Goal: Information Seeking & Learning: Learn about a topic

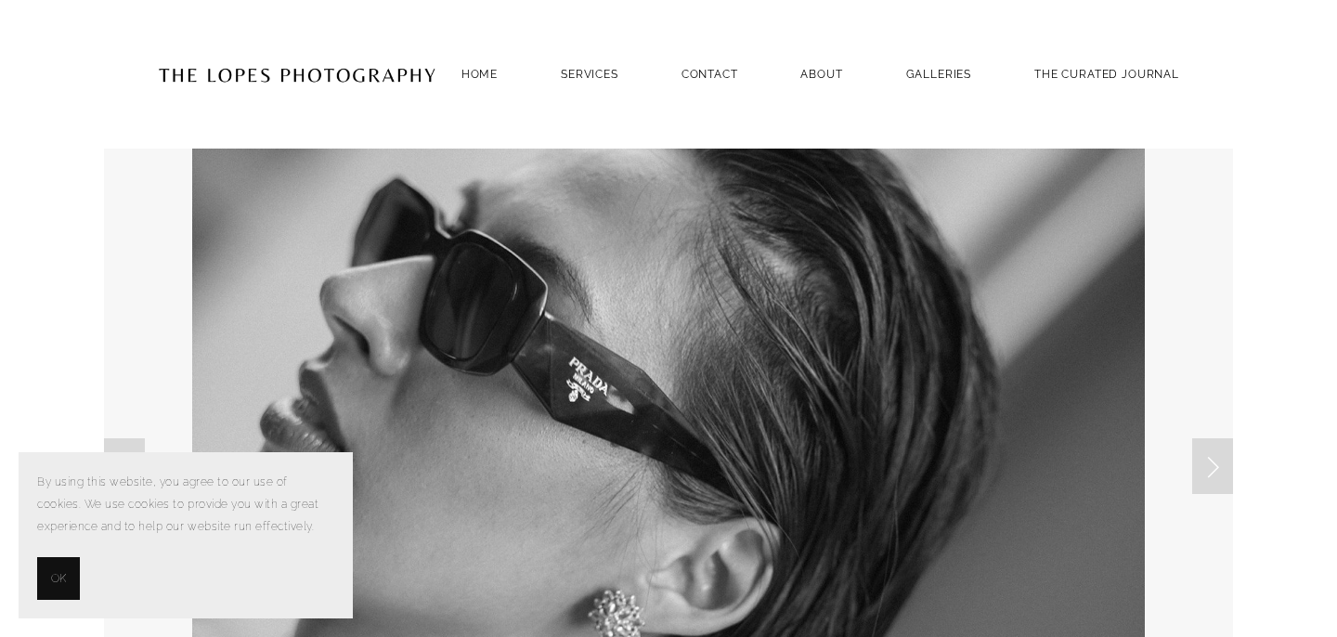
click at [52, 588] on span "OK" at bounding box center [58, 578] width 15 height 22
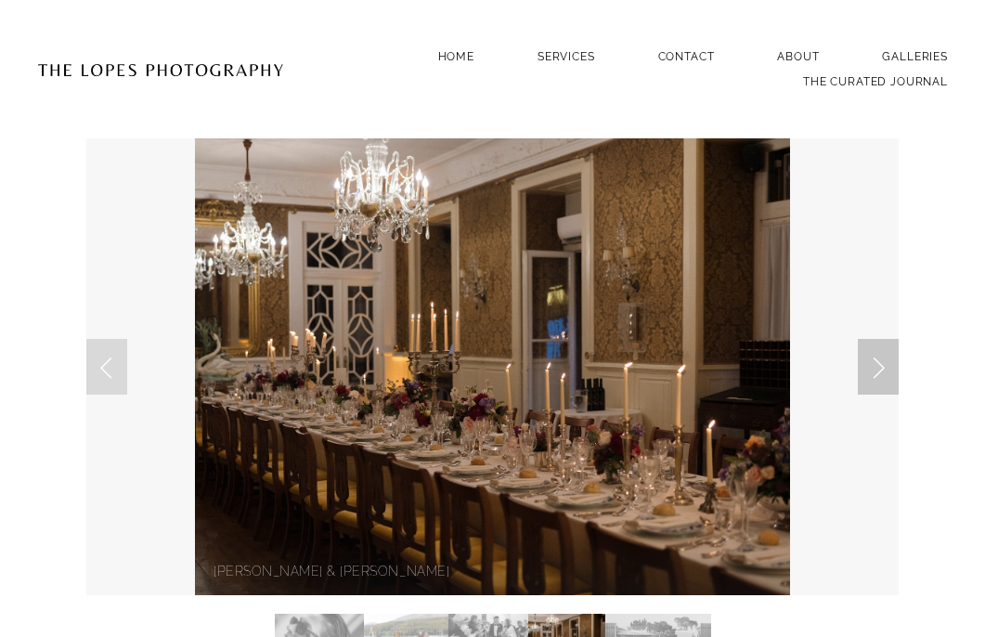
click at [883, 373] on link "Next Slide" at bounding box center [878, 367] width 41 height 56
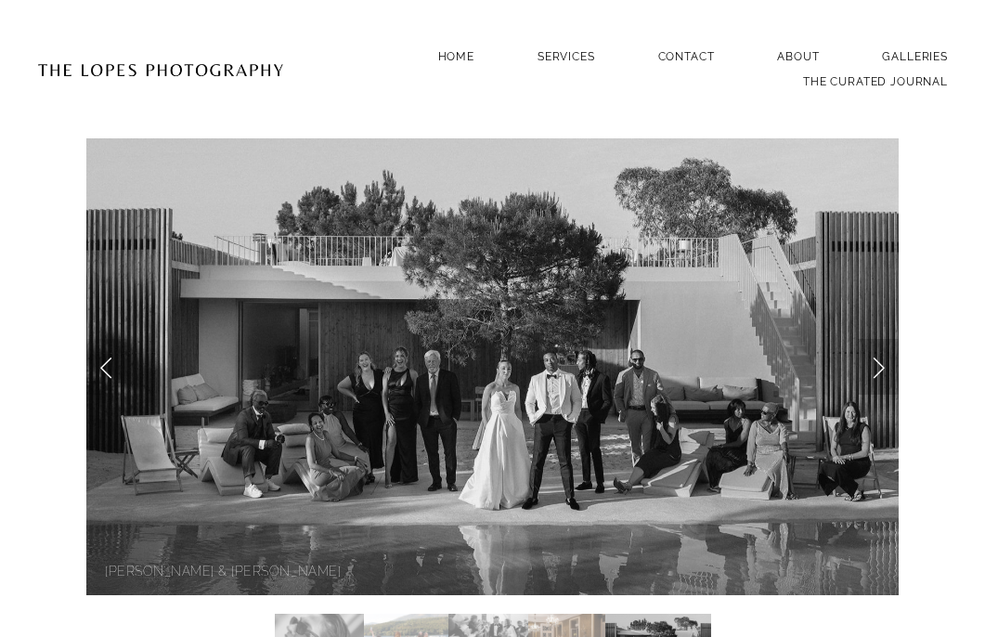
click at [883, 373] on link "Next Slide" at bounding box center [878, 367] width 41 height 56
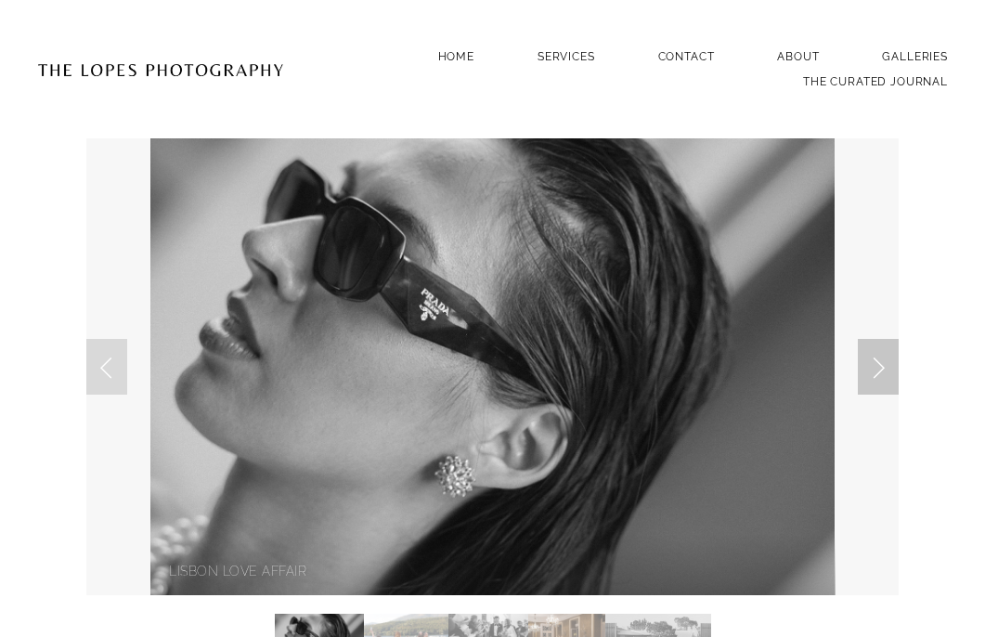
click at [883, 373] on link "Next Slide" at bounding box center [878, 367] width 41 height 56
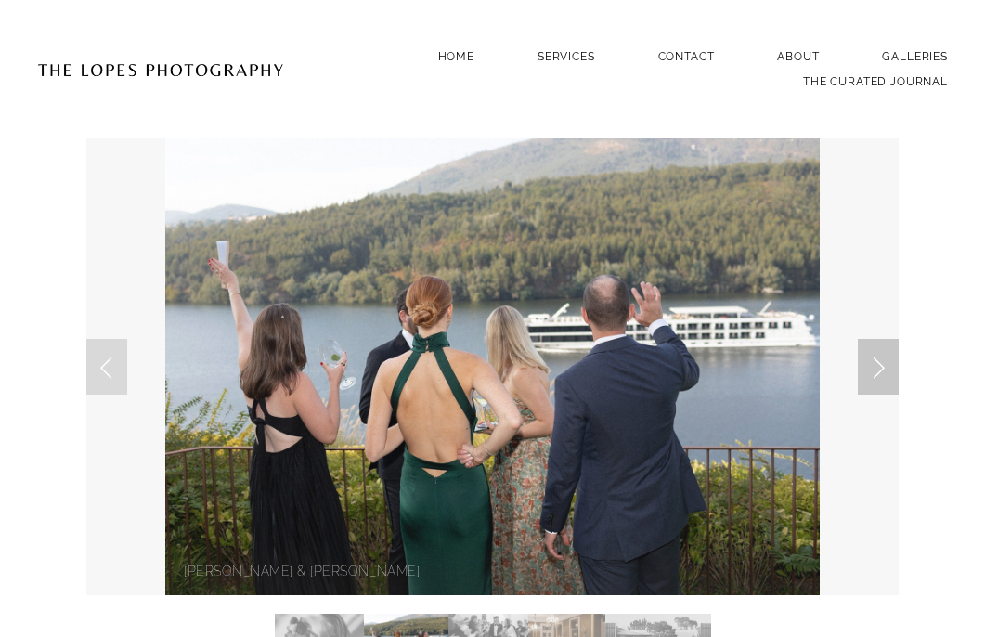
click at [883, 373] on link "Next Slide" at bounding box center [878, 367] width 41 height 56
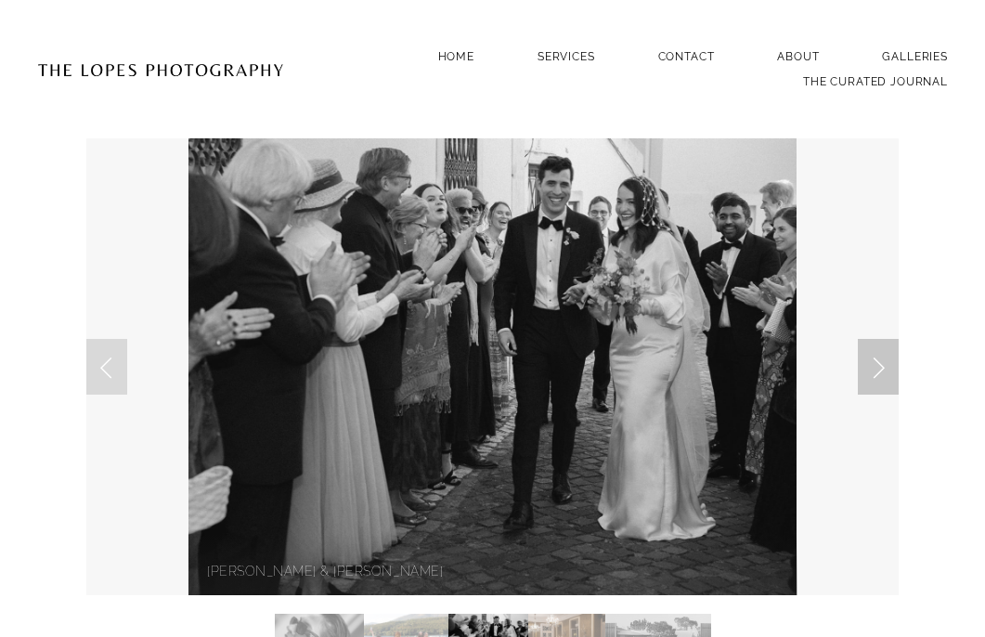
click at [883, 373] on link "Next Slide" at bounding box center [878, 367] width 41 height 56
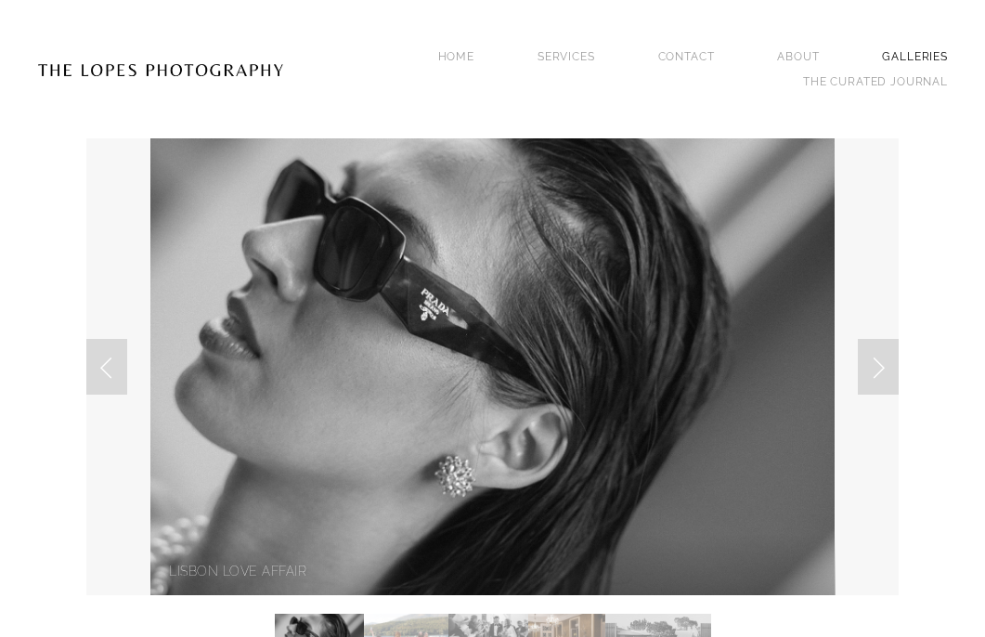
click at [906, 46] on link "GALLERIES" at bounding box center [915, 57] width 66 height 25
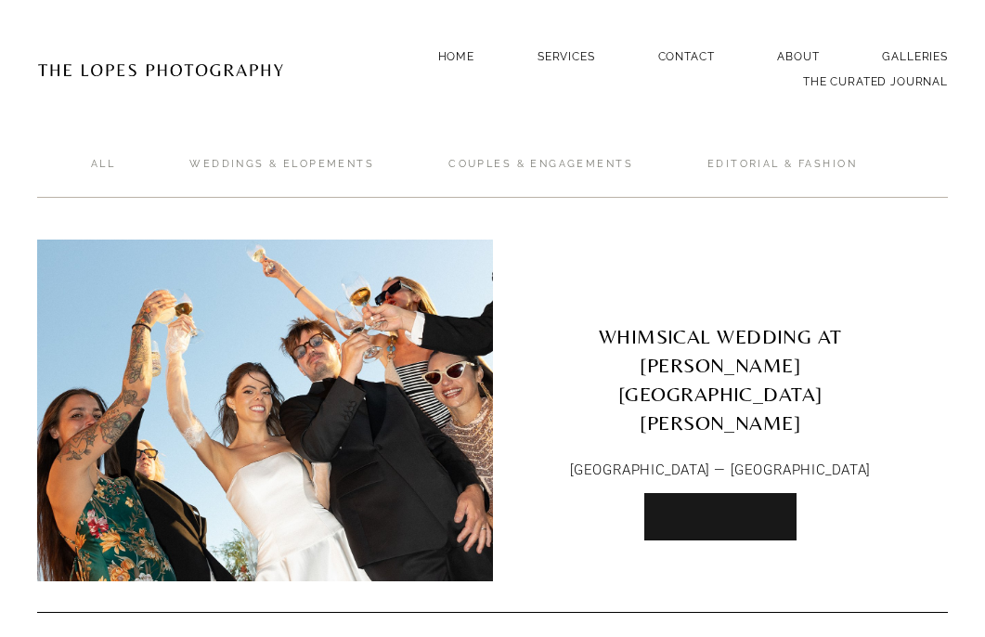
click at [723, 493] on link "Read More" at bounding box center [720, 516] width 152 height 47
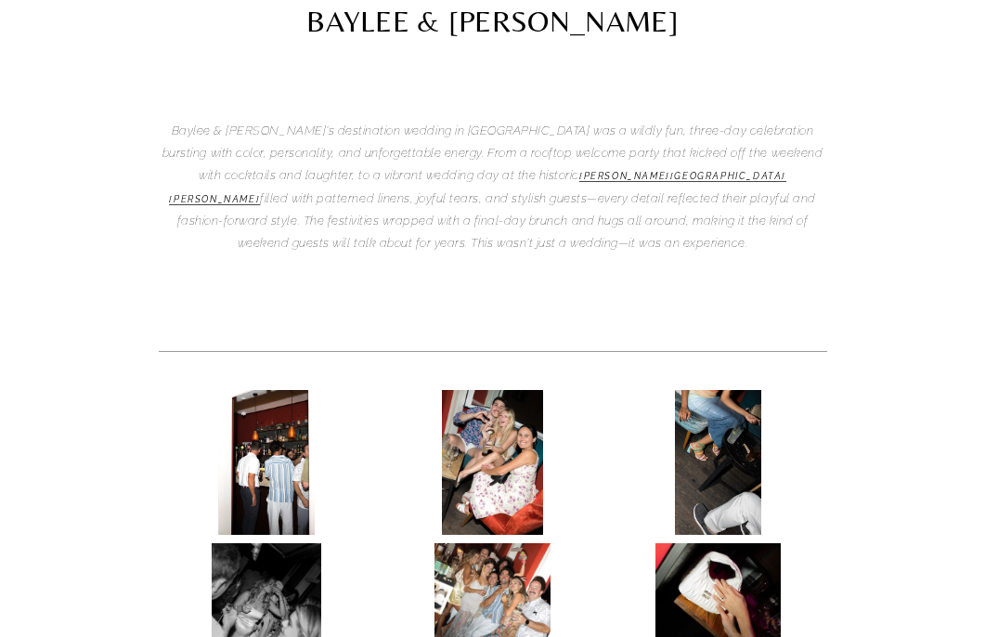
scroll to position [470, 0]
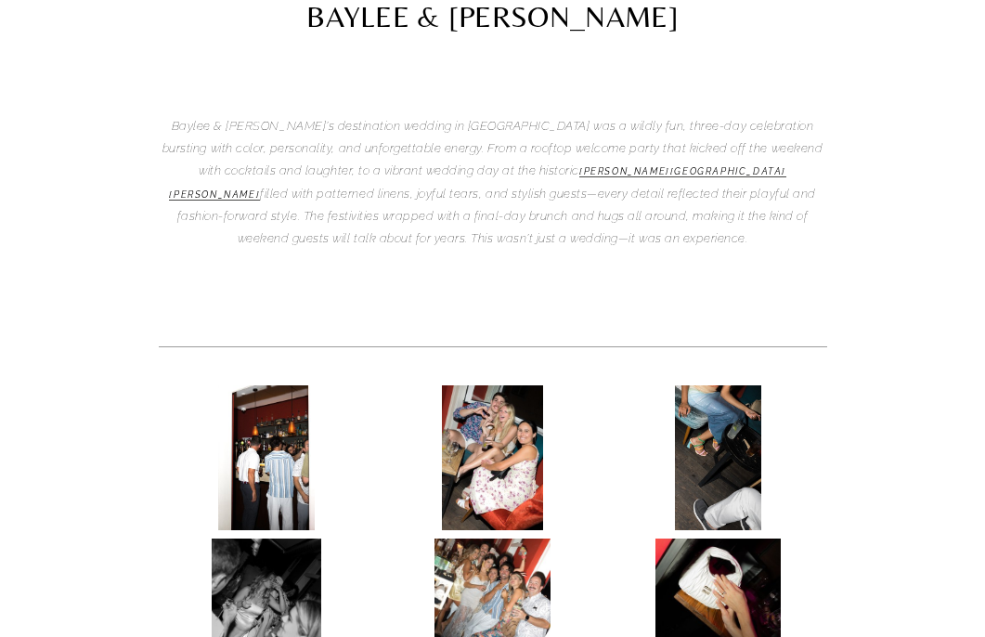
click at [258, 385] on img at bounding box center [266, 457] width 97 height 145
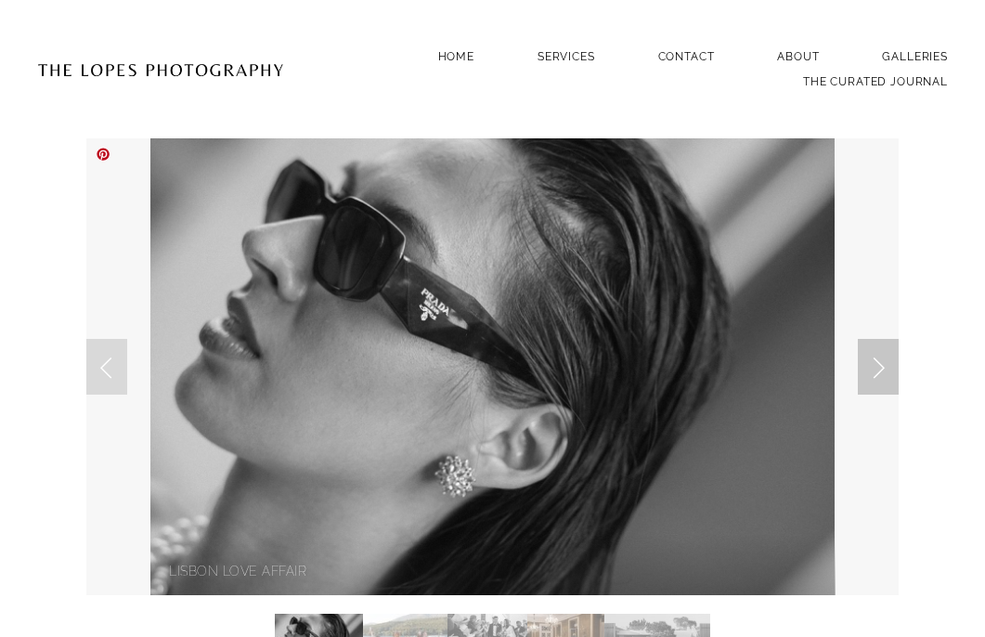
click at [873, 363] on link "Next Slide" at bounding box center [878, 367] width 41 height 56
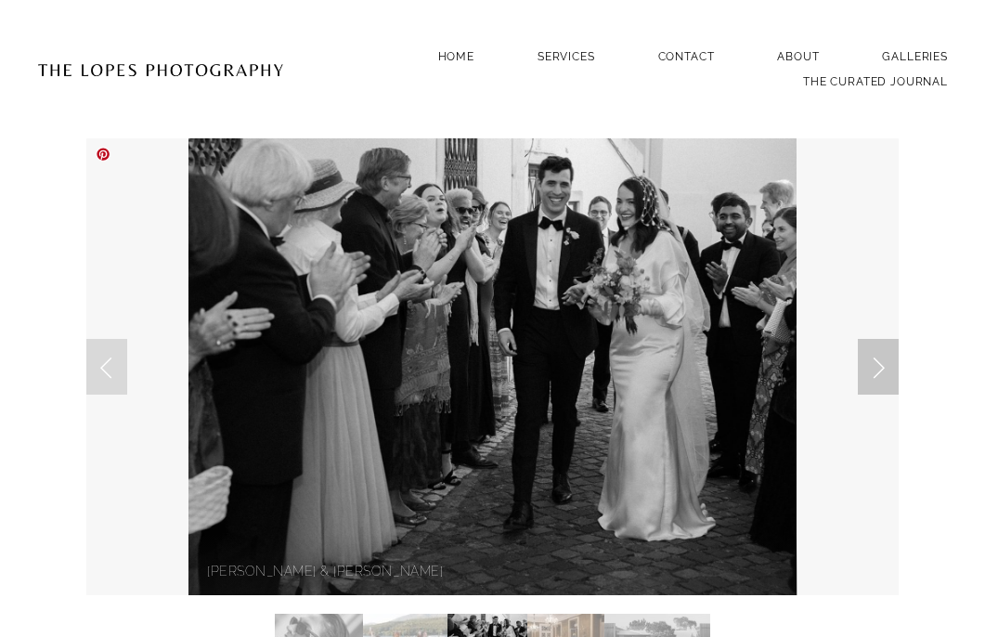
click at [873, 363] on link "Next Slide" at bounding box center [878, 367] width 41 height 56
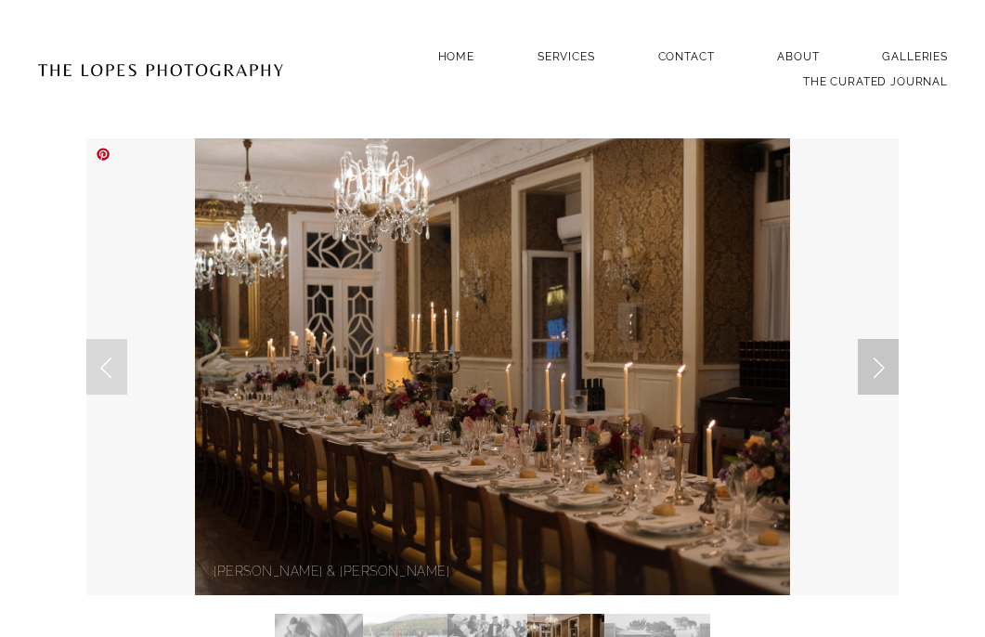
click at [873, 363] on link "Next Slide" at bounding box center [878, 367] width 41 height 56
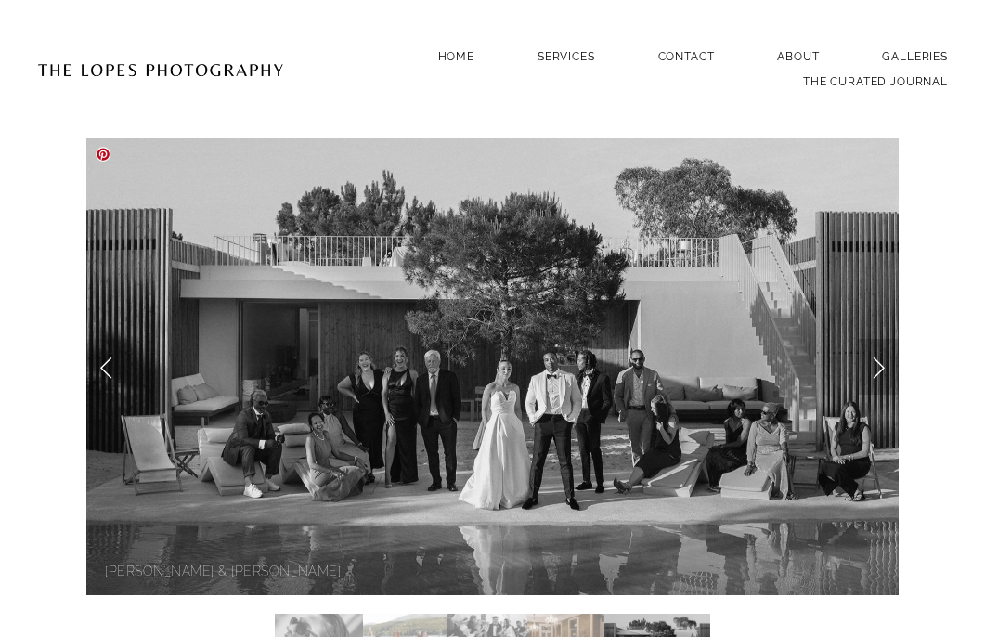
click at [873, 363] on link "Next Slide" at bounding box center [878, 367] width 41 height 56
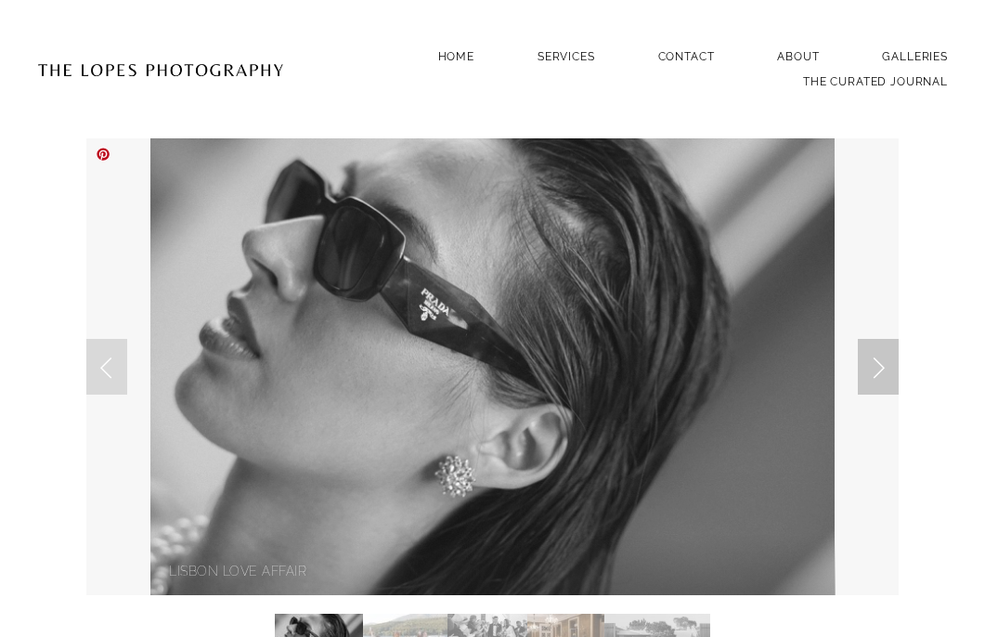
click at [873, 363] on link "Next Slide" at bounding box center [878, 367] width 41 height 56
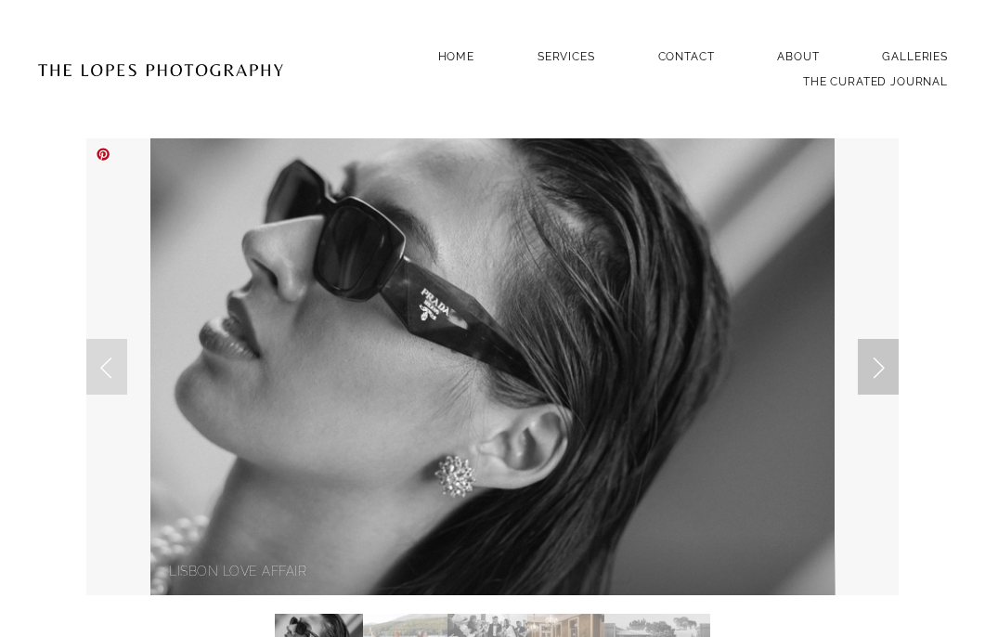
click at [873, 363] on link "Next Slide" at bounding box center [878, 367] width 41 height 56
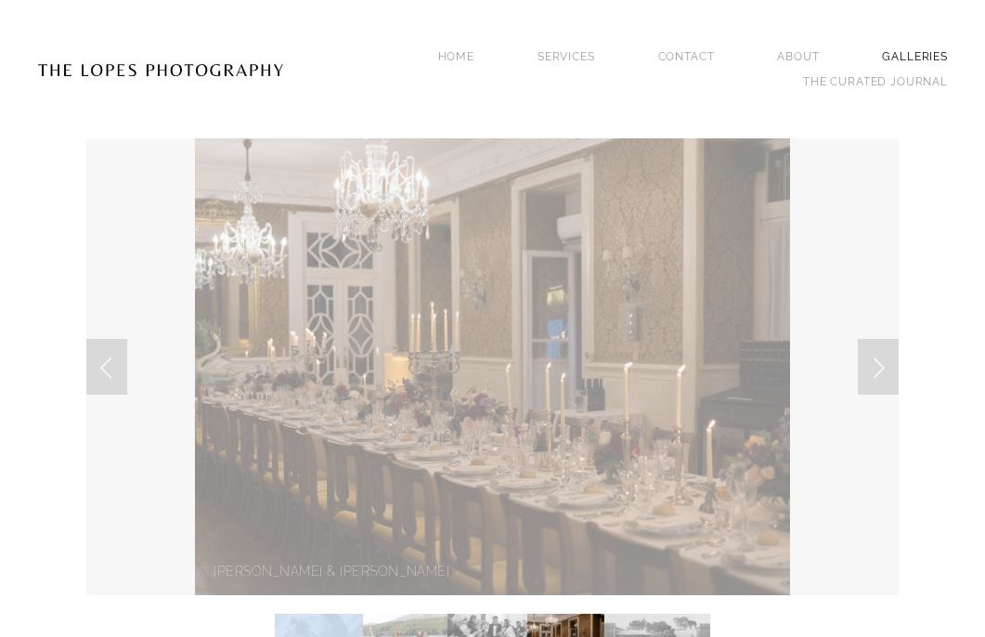
click at [913, 50] on link "GALLERIES" at bounding box center [915, 57] width 66 height 25
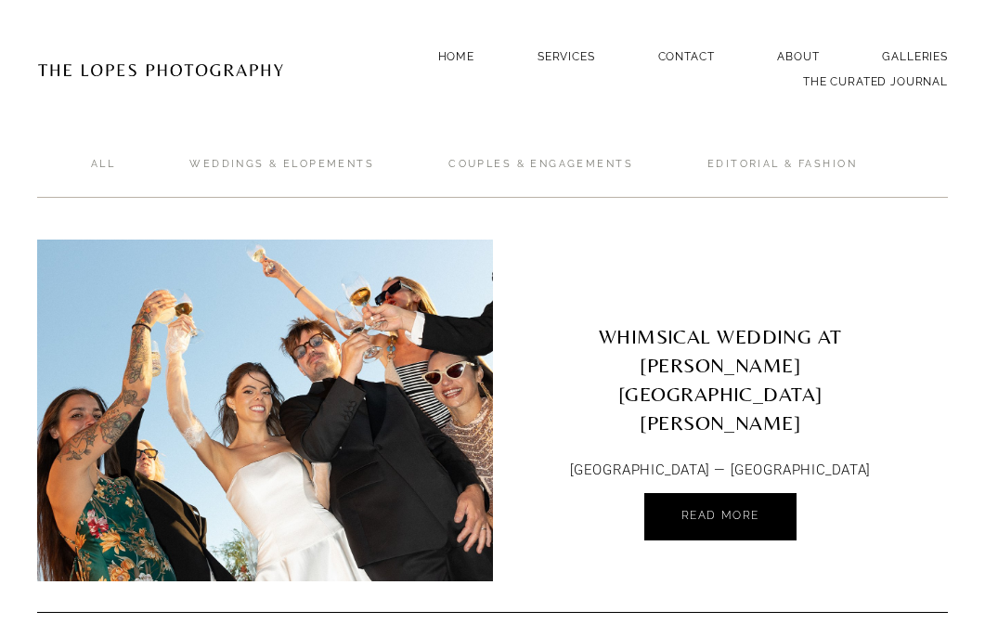
click at [321, 349] on img at bounding box center [265, 410] width 514 height 342
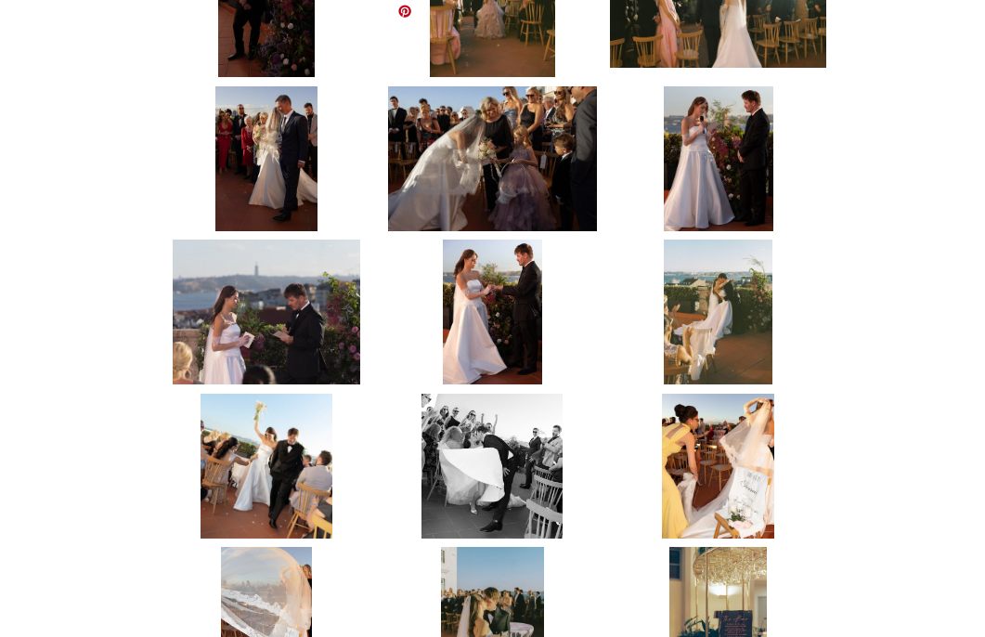
scroll to position [4143, 0]
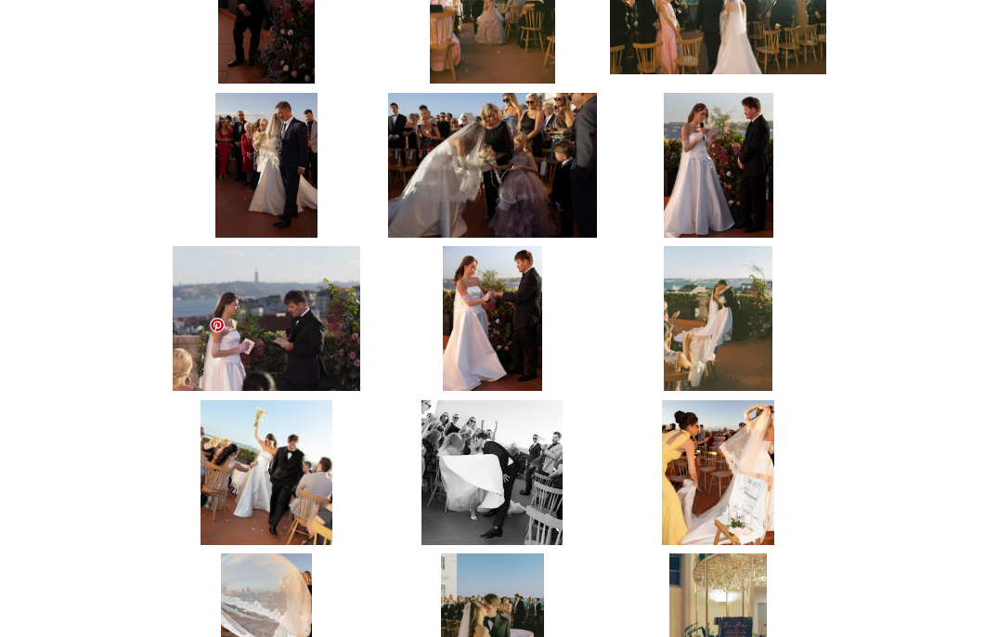
click at [262, 409] on img at bounding box center [267, 472] width 133 height 145
click at [261, 400] on img at bounding box center [267, 472] width 133 height 145
click at [234, 400] on img at bounding box center [267, 472] width 133 height 145
click at [745, 400] on img at bounding box center [718, 472] width 112 height 145
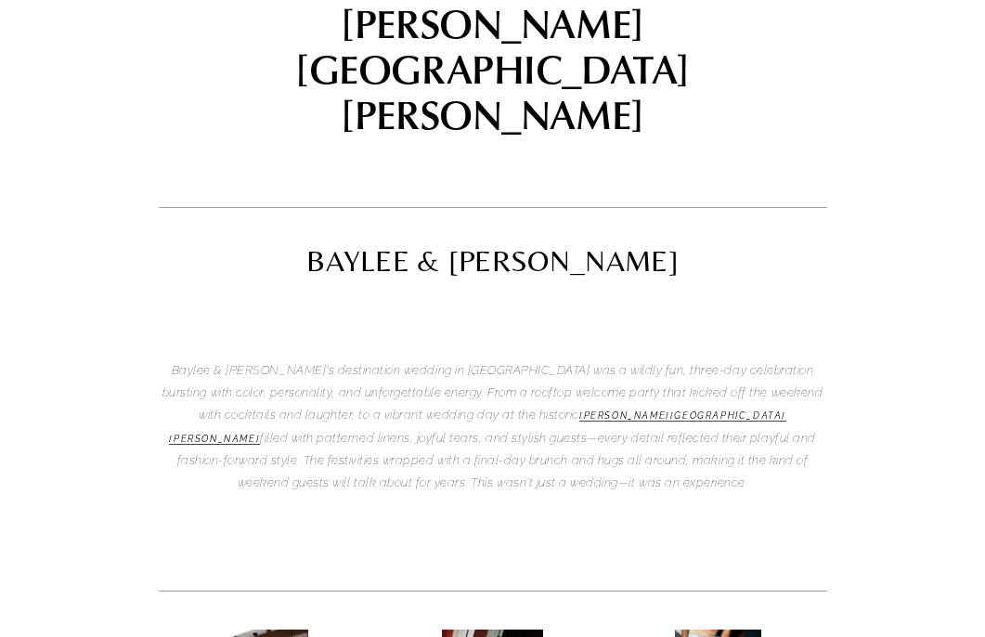
scroll to position [213, 0]
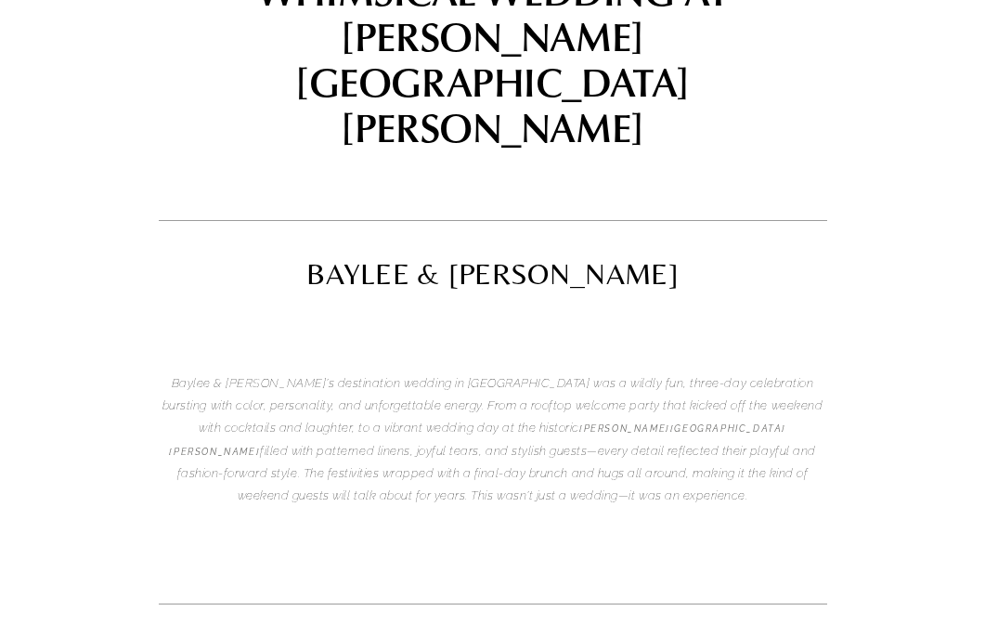
click at [438, 423] on em "Palacio de Tancos" at bounding box center [477, 439] width 617 height 32
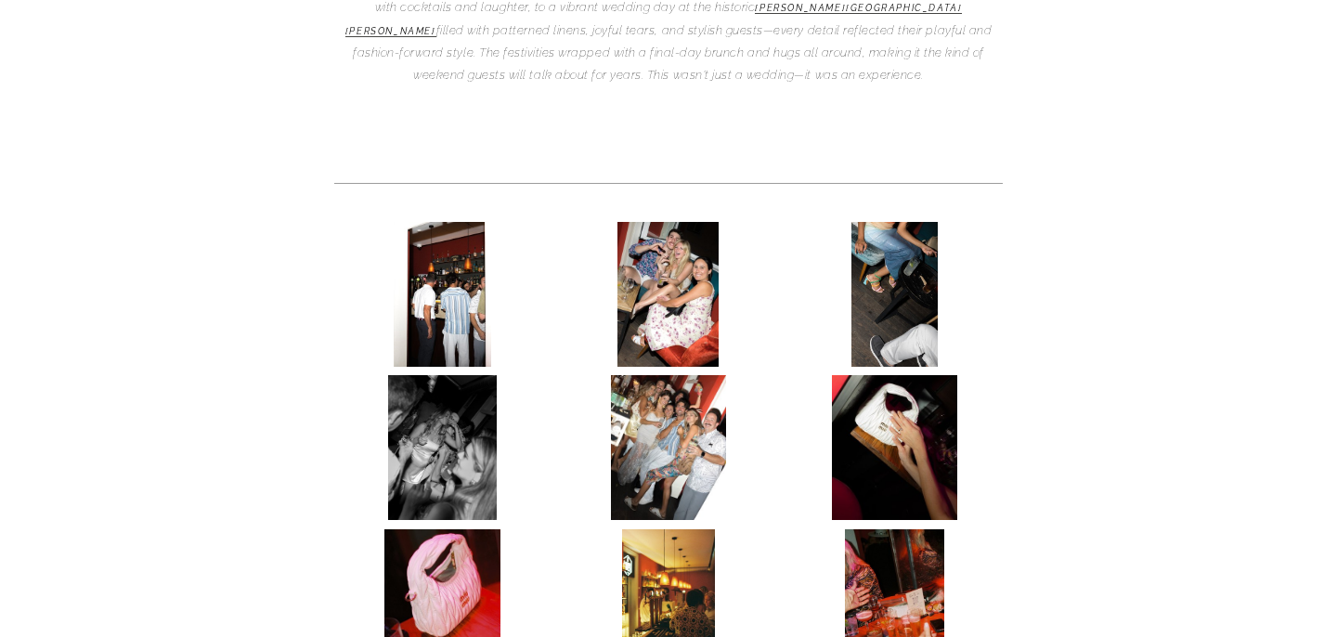
scroll to position [649, 0]
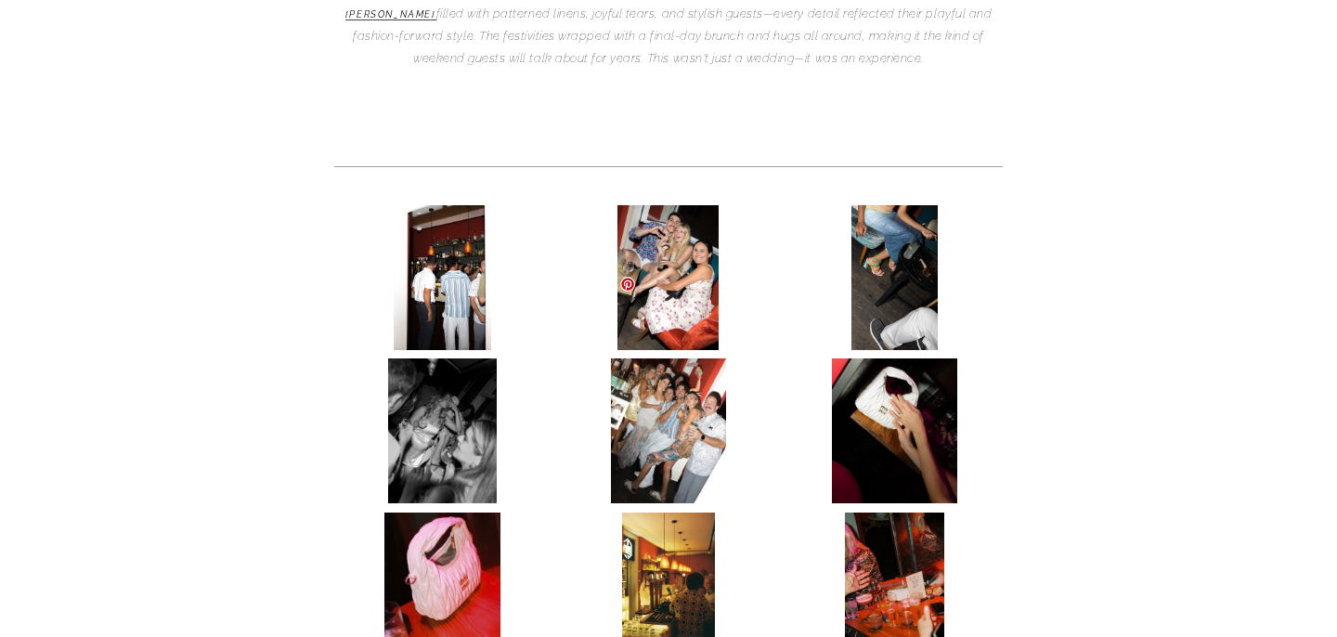
click at [693, 358] on img at bounding box center [669, 430] width 116 height 145
click at [863, 372] on img at bounding box center [894, 430] width 125 height 145
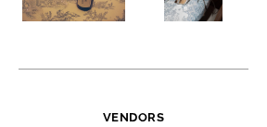
scroll to position [6550, 0]
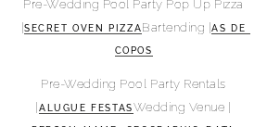
scroll to position [6762, 0]
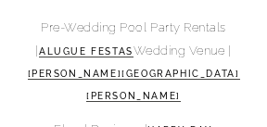
scroll to position [6825, 0]
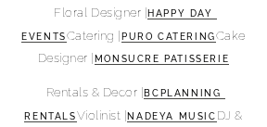
scroll to position [6937, 0]
